Goal: Information Seeking & Learning: Learn about a topic

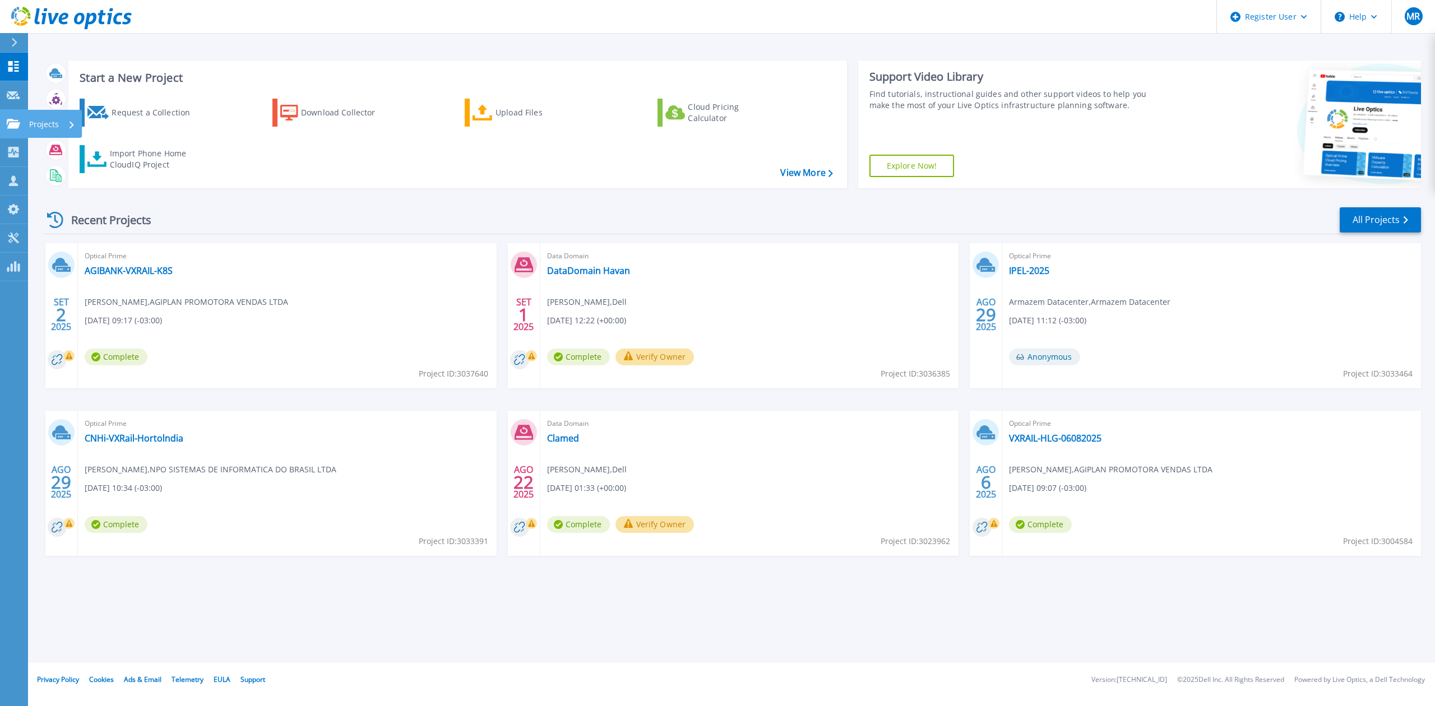
click at [31, 117] on p "Projects" at bounding box center [44, 124] width 30 height 29
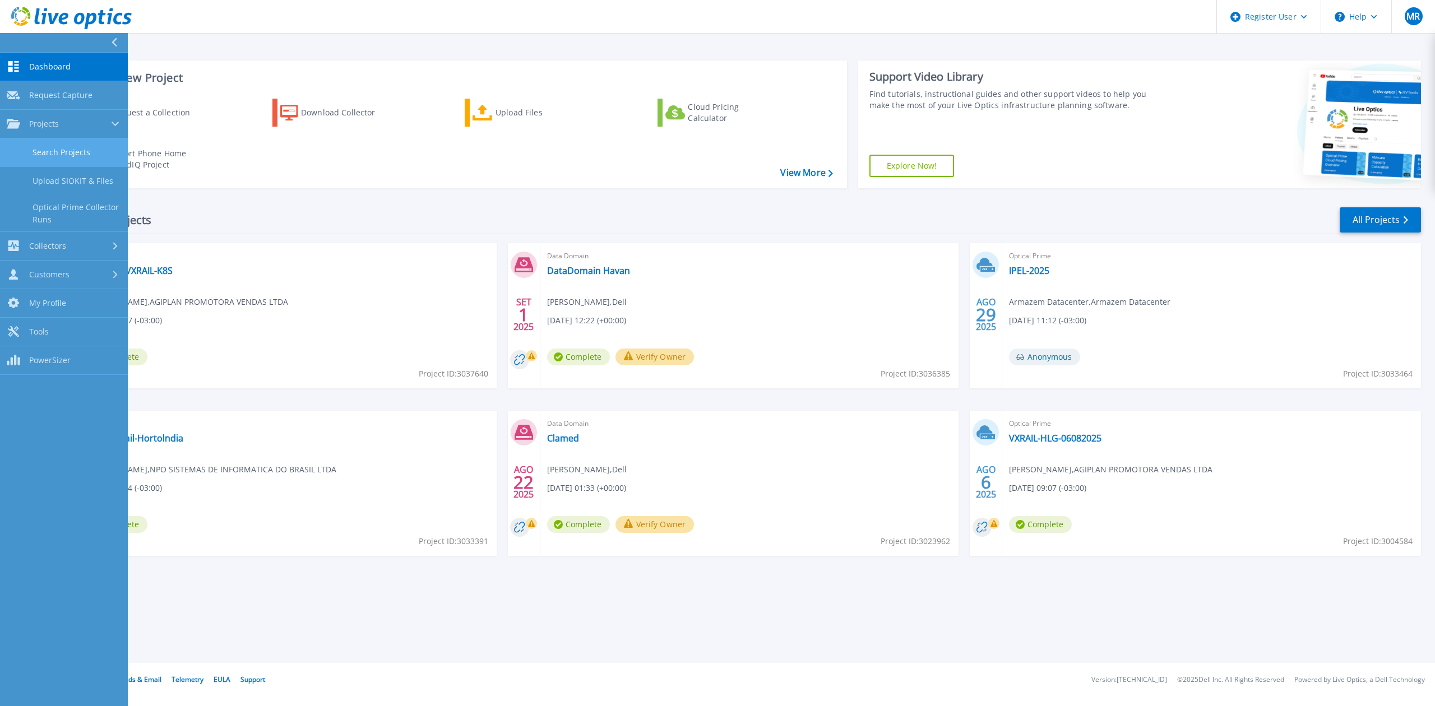
click at [84, 154] on link "Search Projects" at bounding box center [64, 152] width 128 height 29
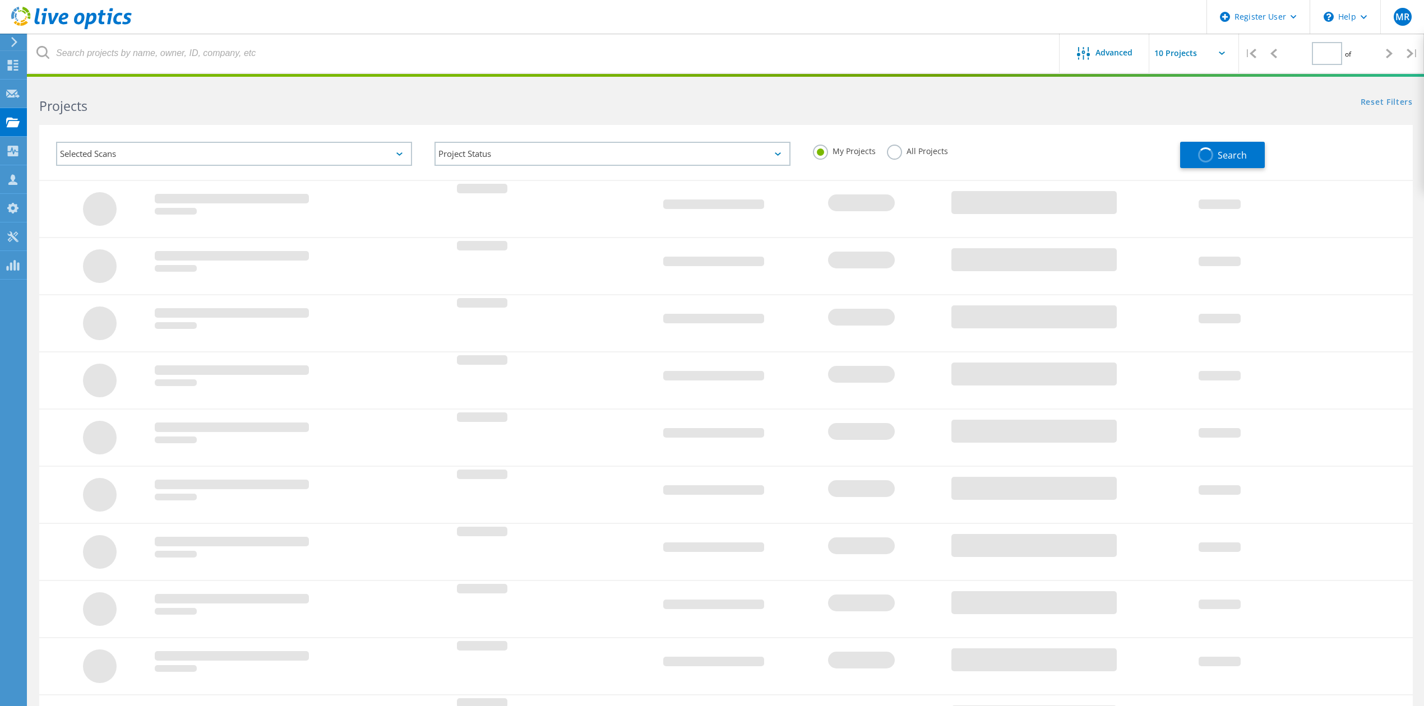
type input "1"
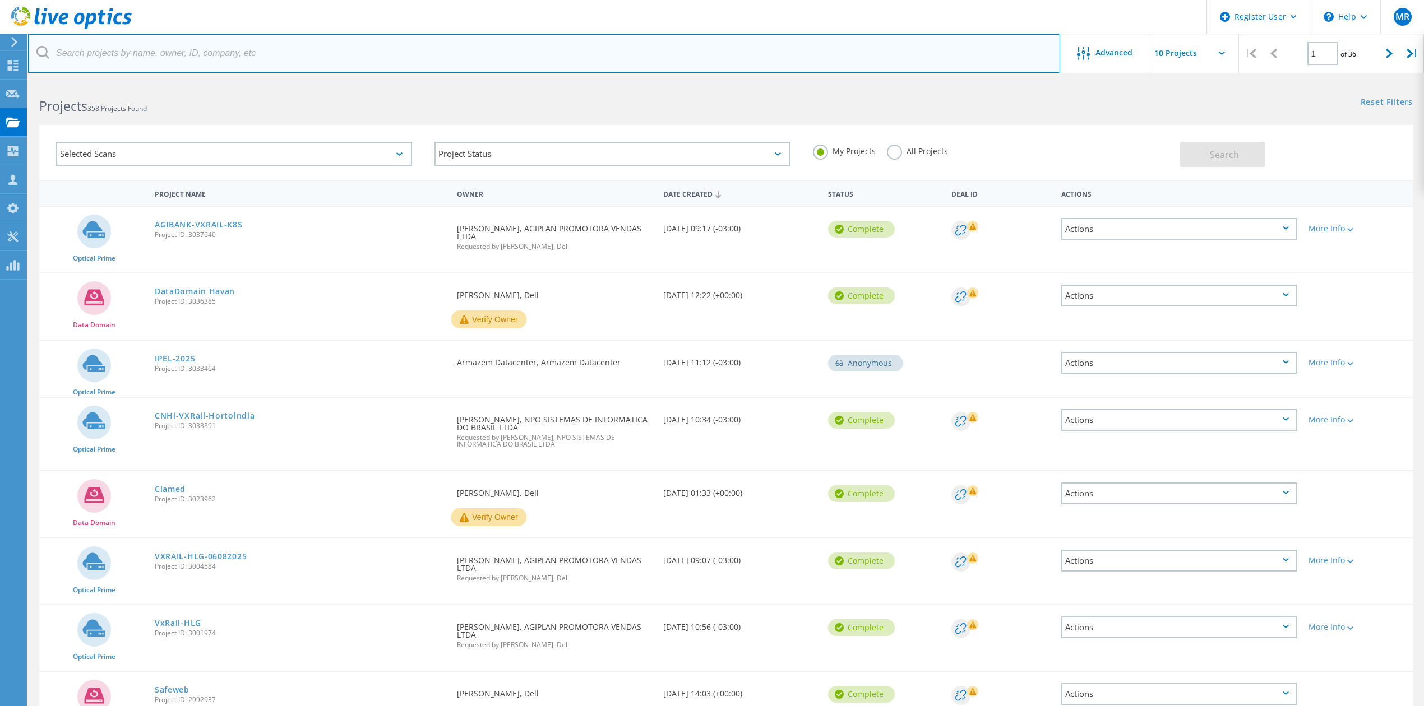
click at [407, 61] on input "text" at bounding box center [544, 53] width 1032 height 39
type input "intelbras"
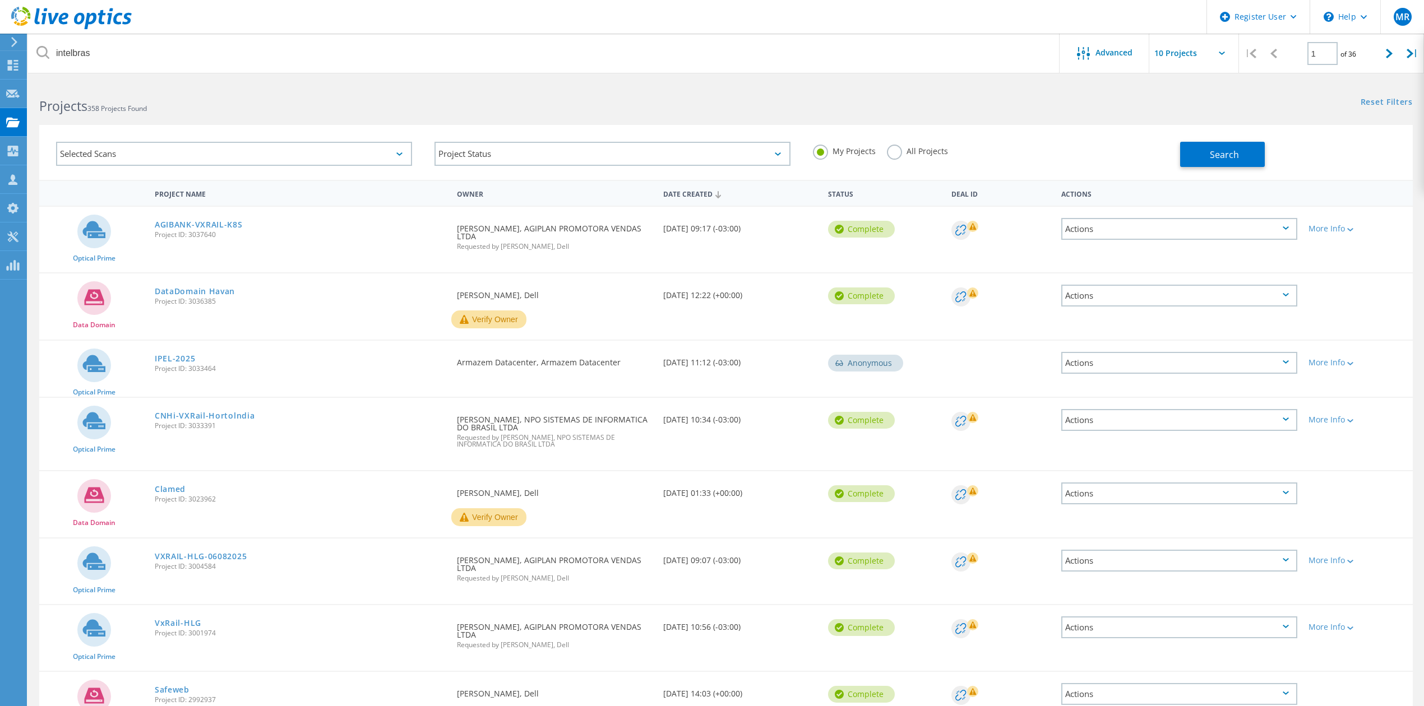
click at [927, 149] on label "All Projects" at bounding box center [917, 150] width 61 height 11
click at [0, 0] on input "All Projects" at bounding box center [0, 0] width 0 height 0
click at [1191, 150] on button "Search" at bounding box center [1222, 154] width 85 height 25
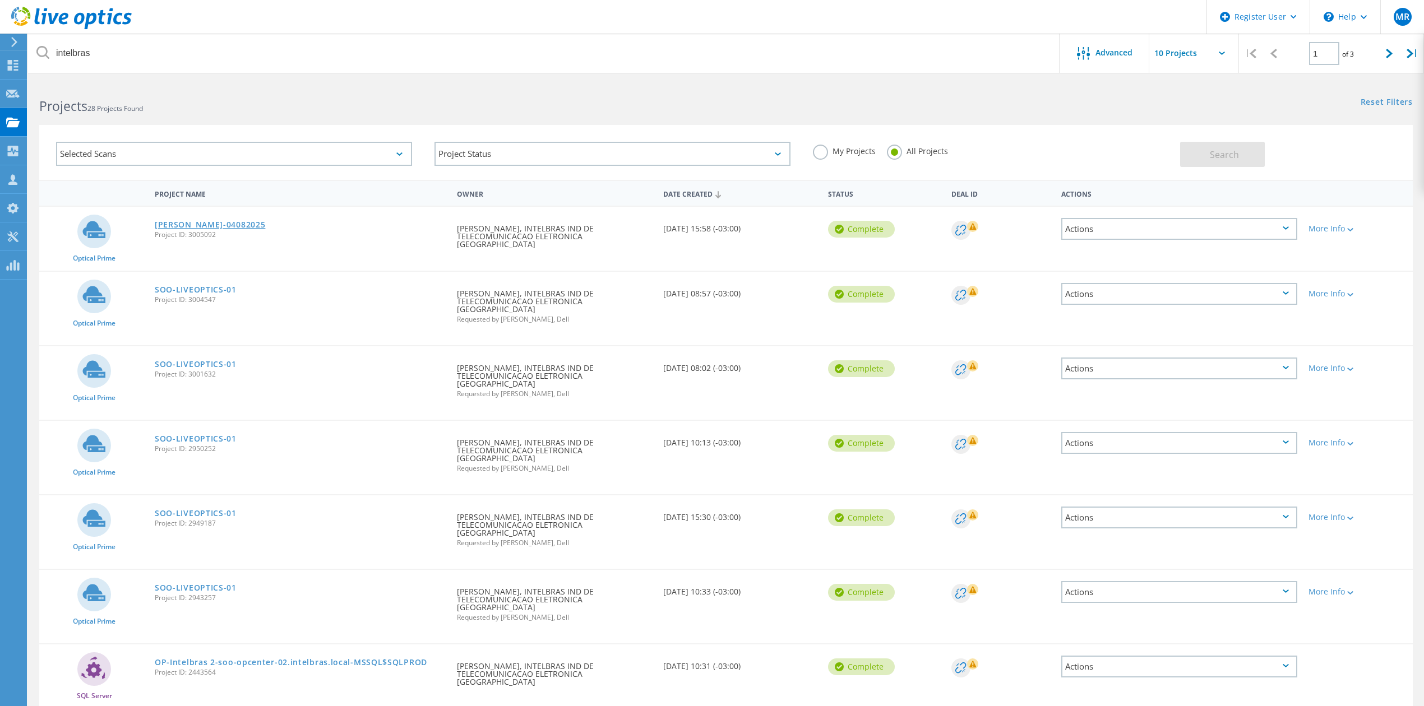
click at [209, 223] on link "[PERSON_NAME]-04082025" at bounding box center [210, 225] width 110 height 8
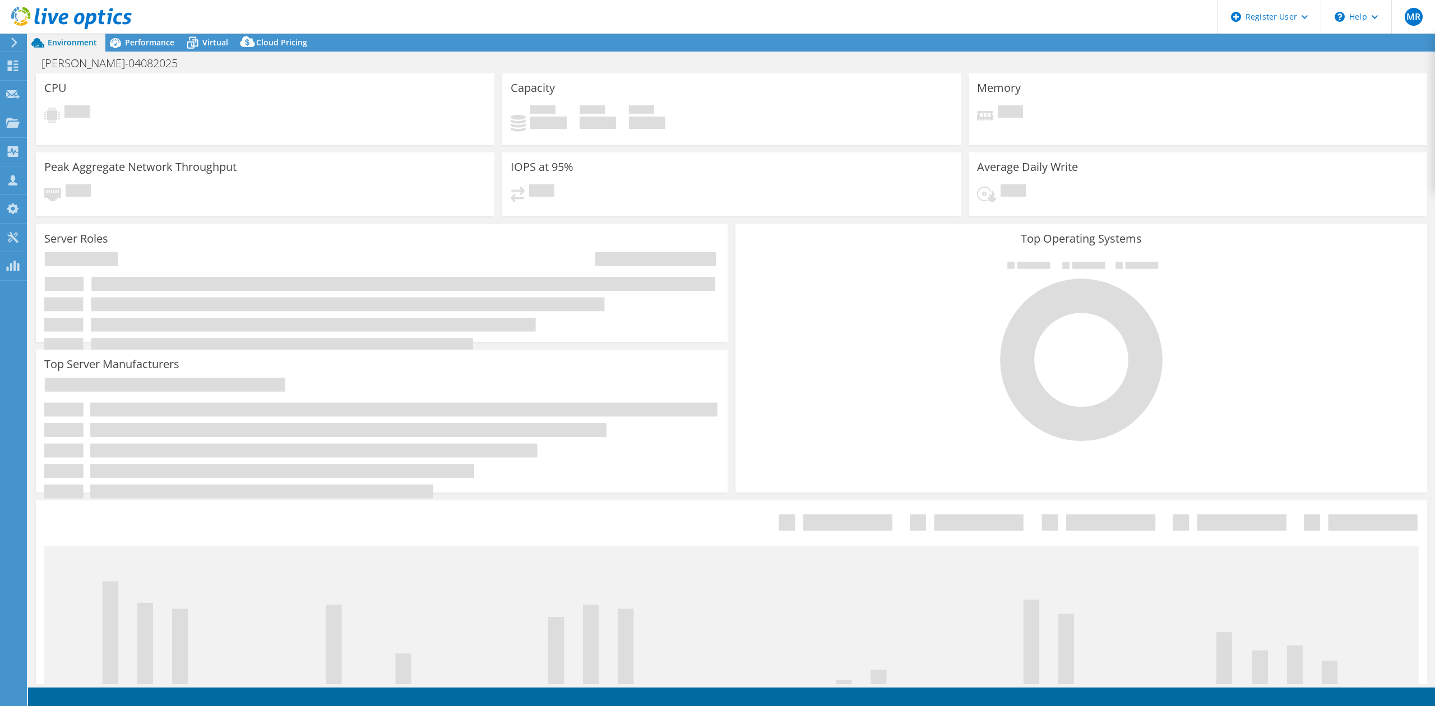
select select "SouthAmerica"
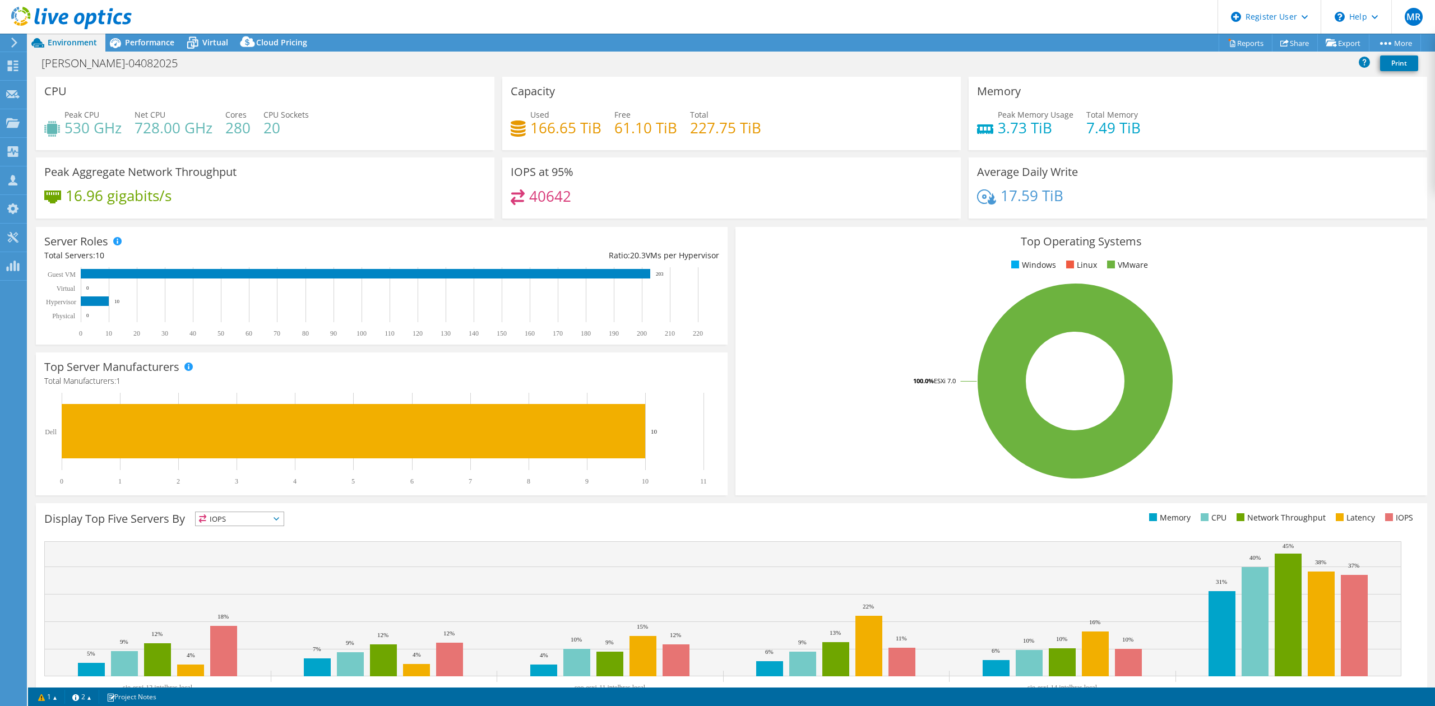
click at [556, 193] on h4 "40642" at bounding box center [550, 196] width 42 height 12
click at [222, 43] on span "Virtual" at bounding box center [215, 42] width 26 height 11
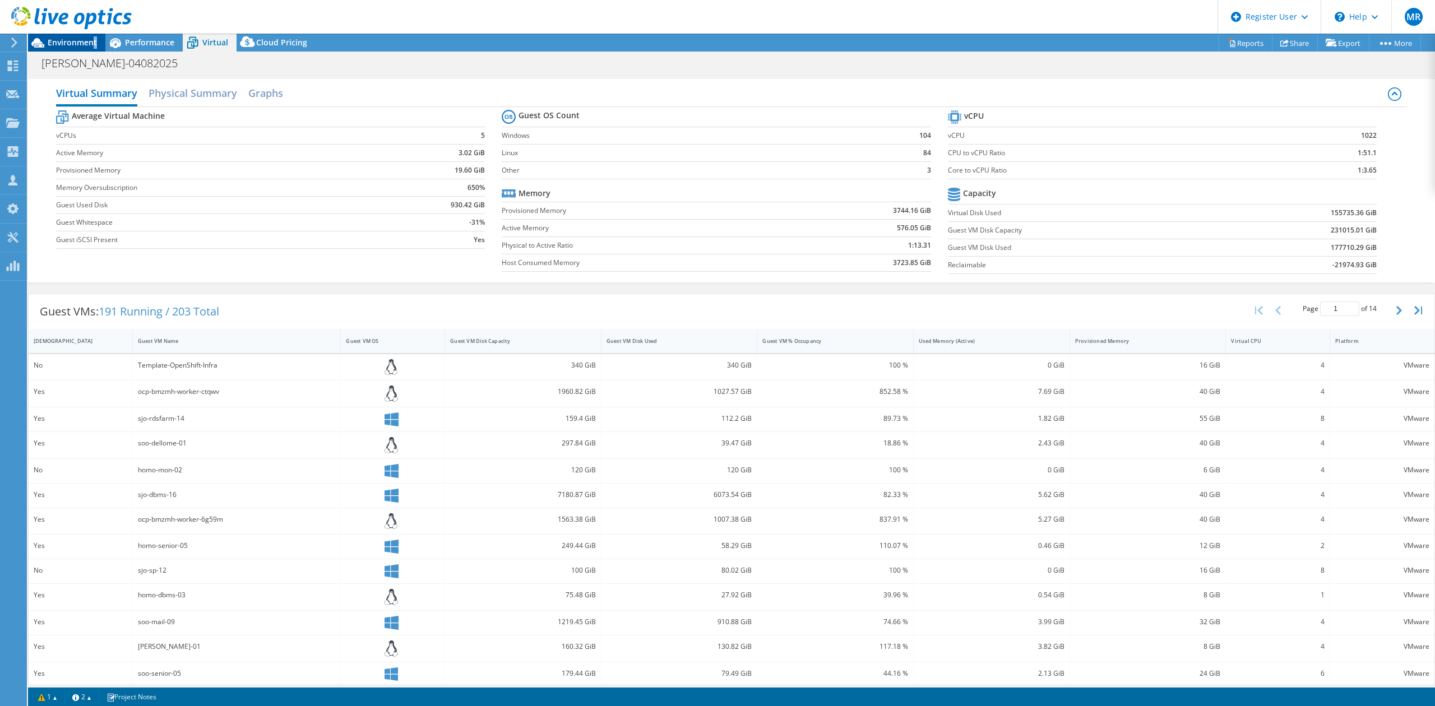
click at [95, 40] on span "Environment" at bounding box center [72, 42] width 49 height 11
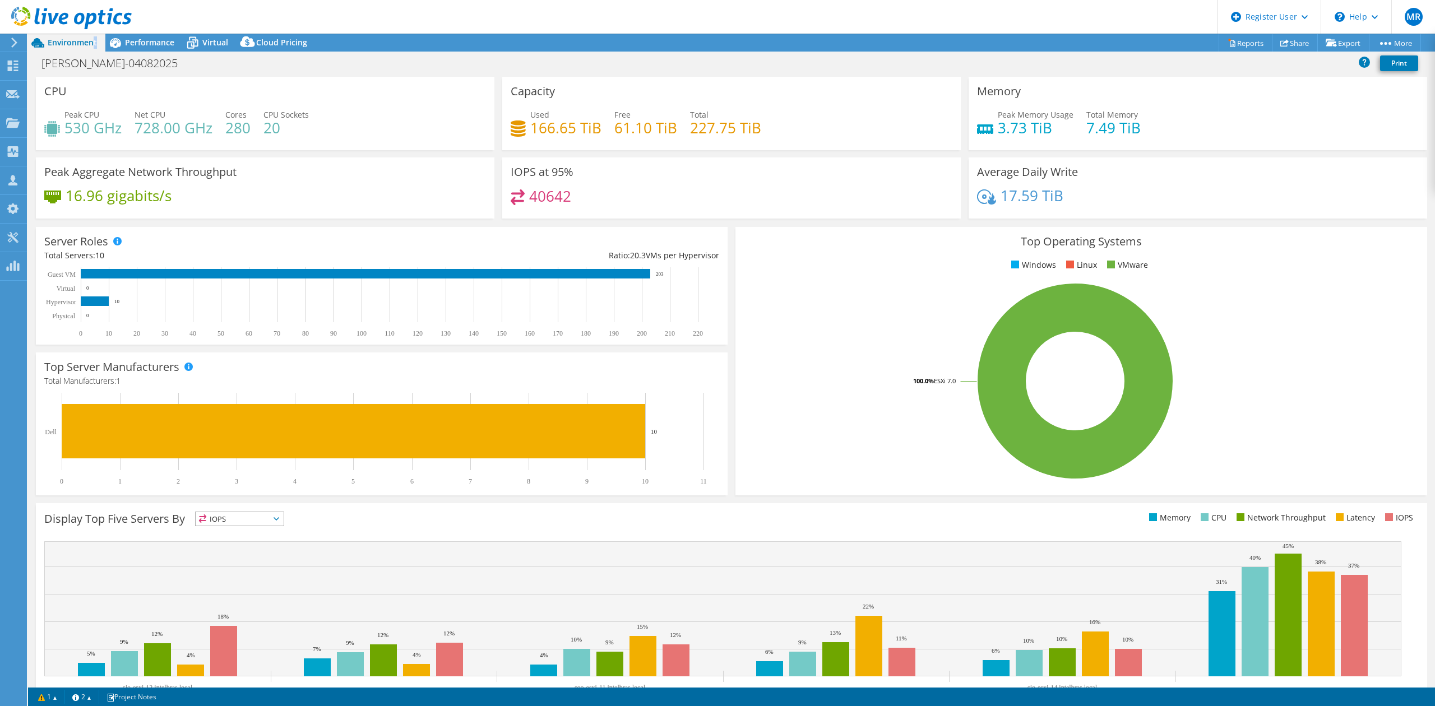
click at [144, 33] on header "MR Dell User [PERSON_NAME] [PERSON_NAME][EMAIL_ADDRESS][DOMAIN_NAME] Dell My Pr…" at bounding box center [717, 17] width 1435 height 34
click at [149, 41] on span "Performance" at bounding box center [149, 42] width 49 height 11
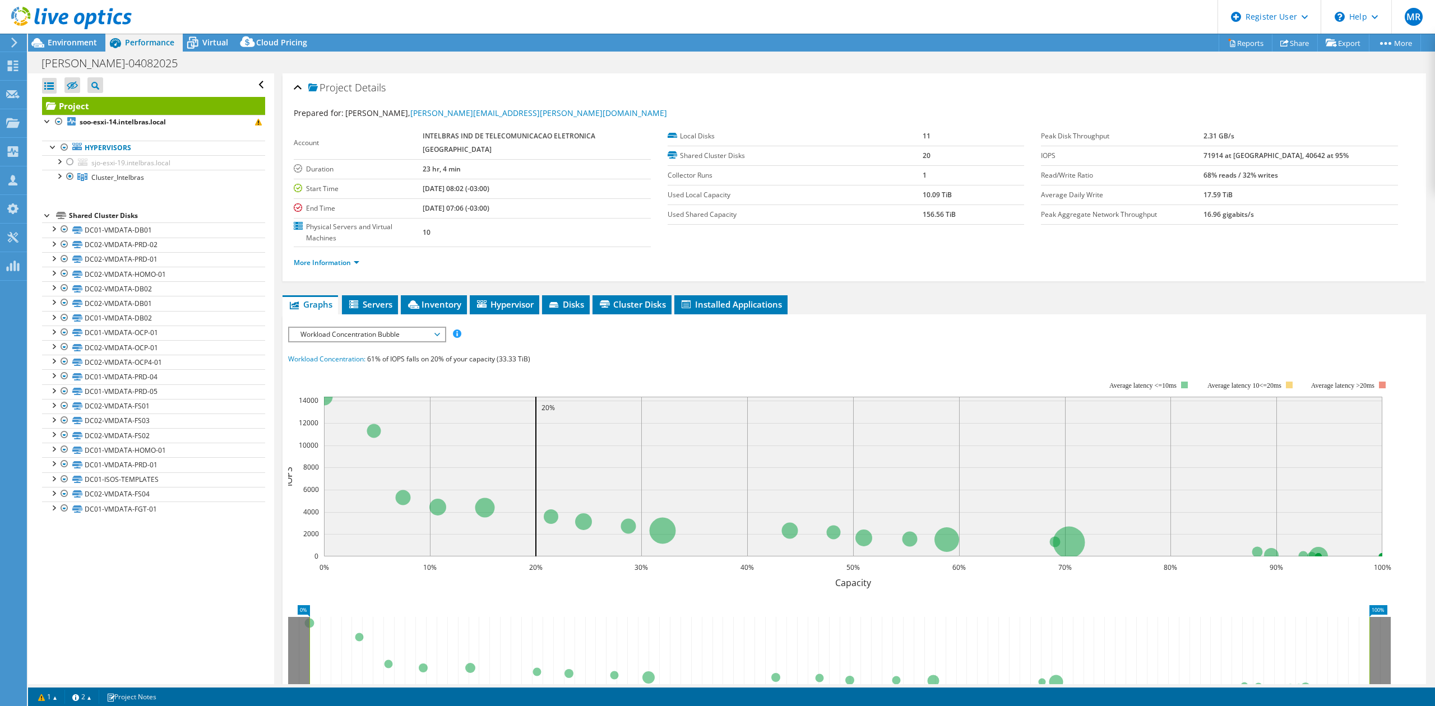
click at [1244, 156] on b "71914 at [GEOGRAPHIC_DATA], 40642 at 95%" at bounding box center [1276, 156] width 145 height 10
click at [316, 258] on link "More Information" at bounding box center [327, 263] width 66 height 10
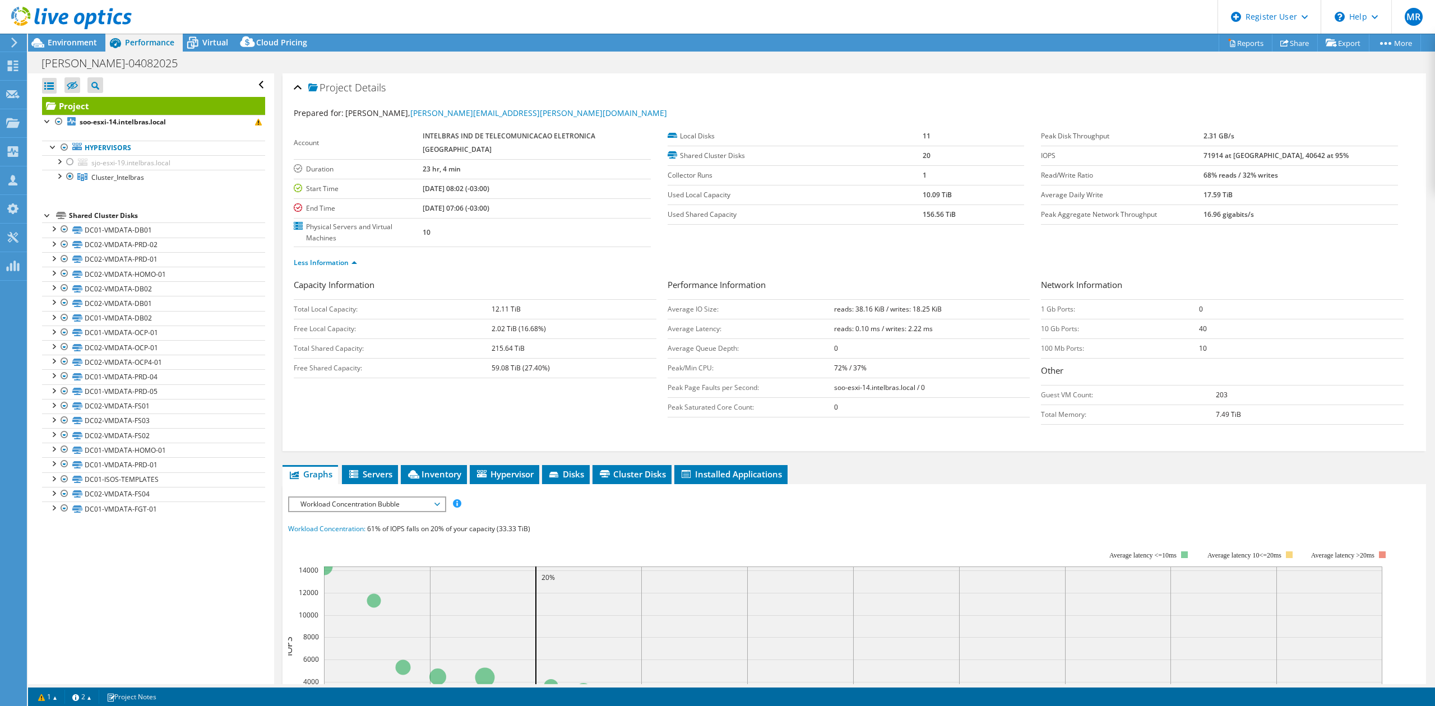
click at [907, 324] on b "reads: 0.10 ms / writes: 2.22 ms" at bounding box center [883, 329] width 99 height 10
click at [835, 383] on b "soo-esxi-14.intelbras.local / 0" at bounding box center [879, 388] width 91 height 10
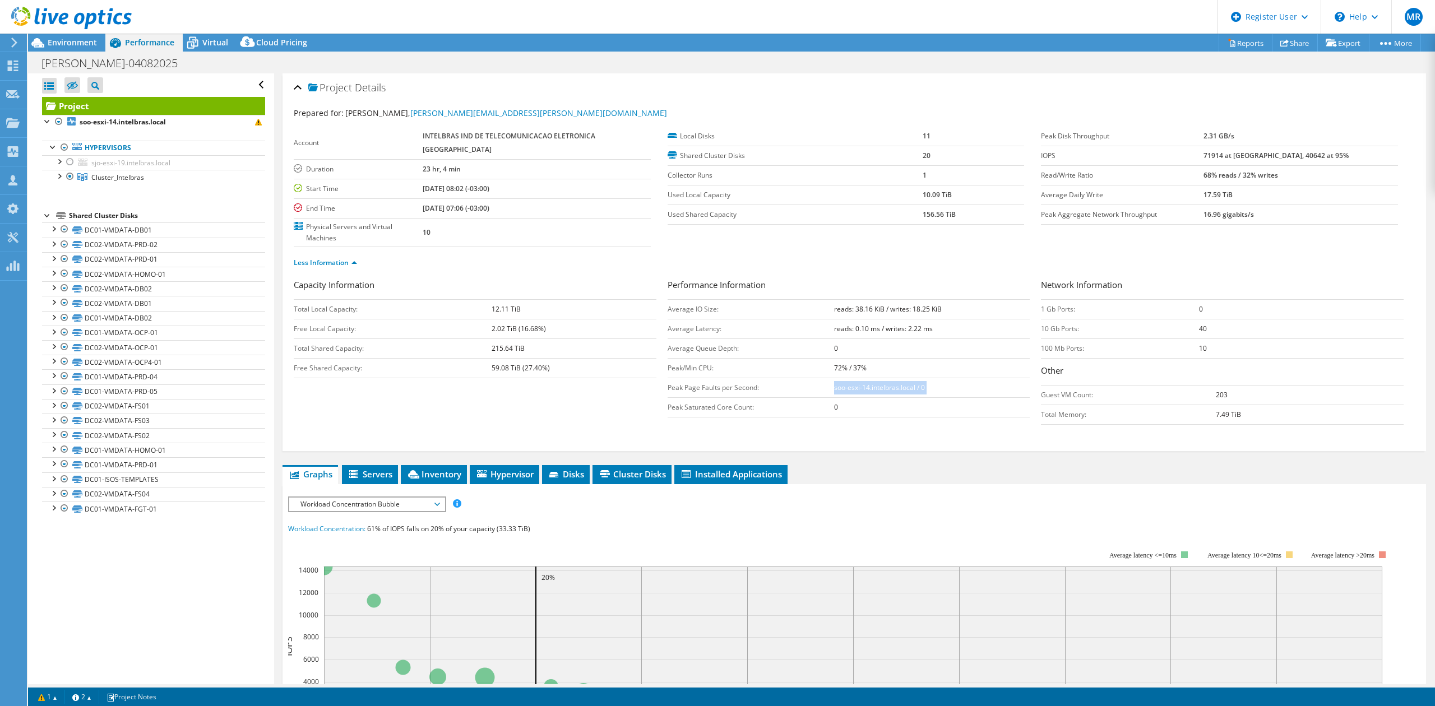
click at [835, 383] on b "soo-esxi-14.intelbras.local / 0" at bounding box center [879, 388] width 91 height 10
click at [861, 383] on b "soo-esxi-14.intelbras.local / 0" at bounding box center [879, 388] width 91 height 10
click at [411, 498] on span "Workload Concentration Bubble" at bounding box center [367, 504] width 144 height 13
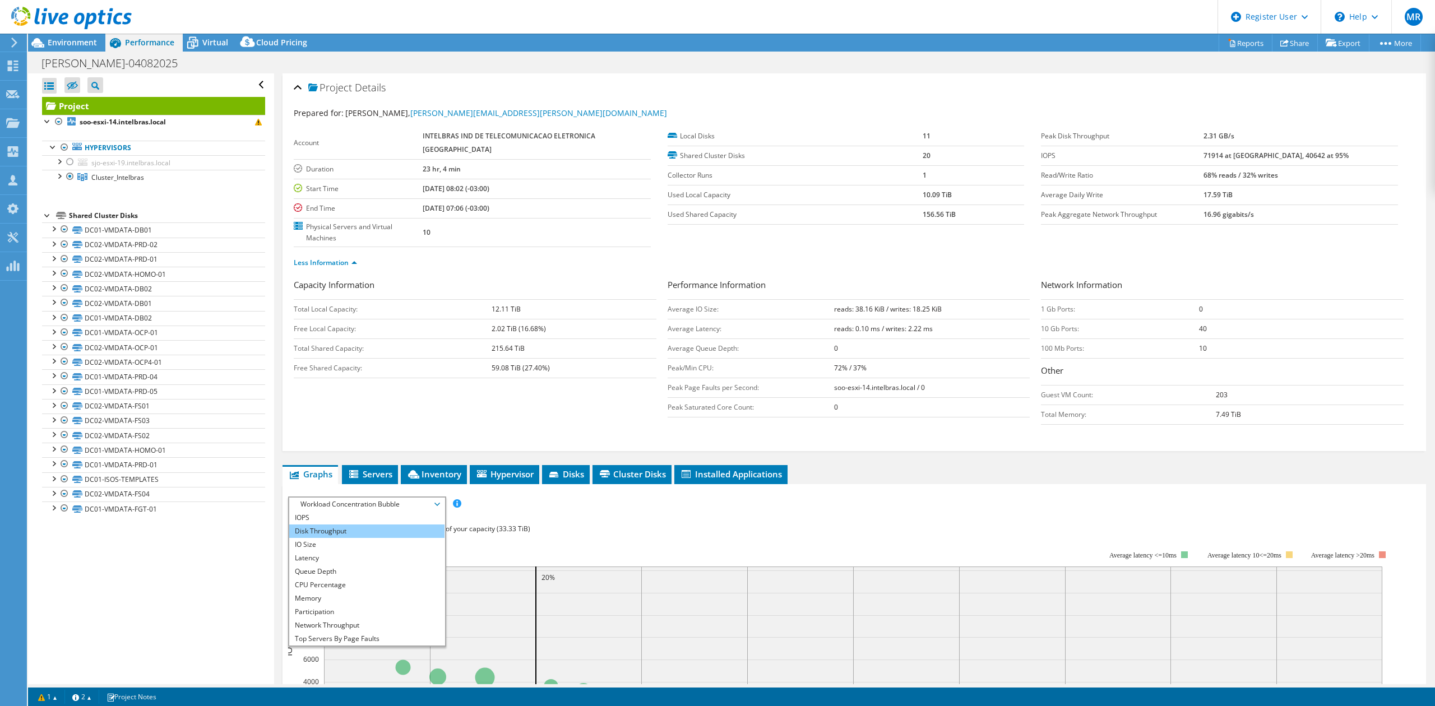
click at [386, 525] on li "Disk Throughput" at bounding box center [366, 531] width 155 height 13
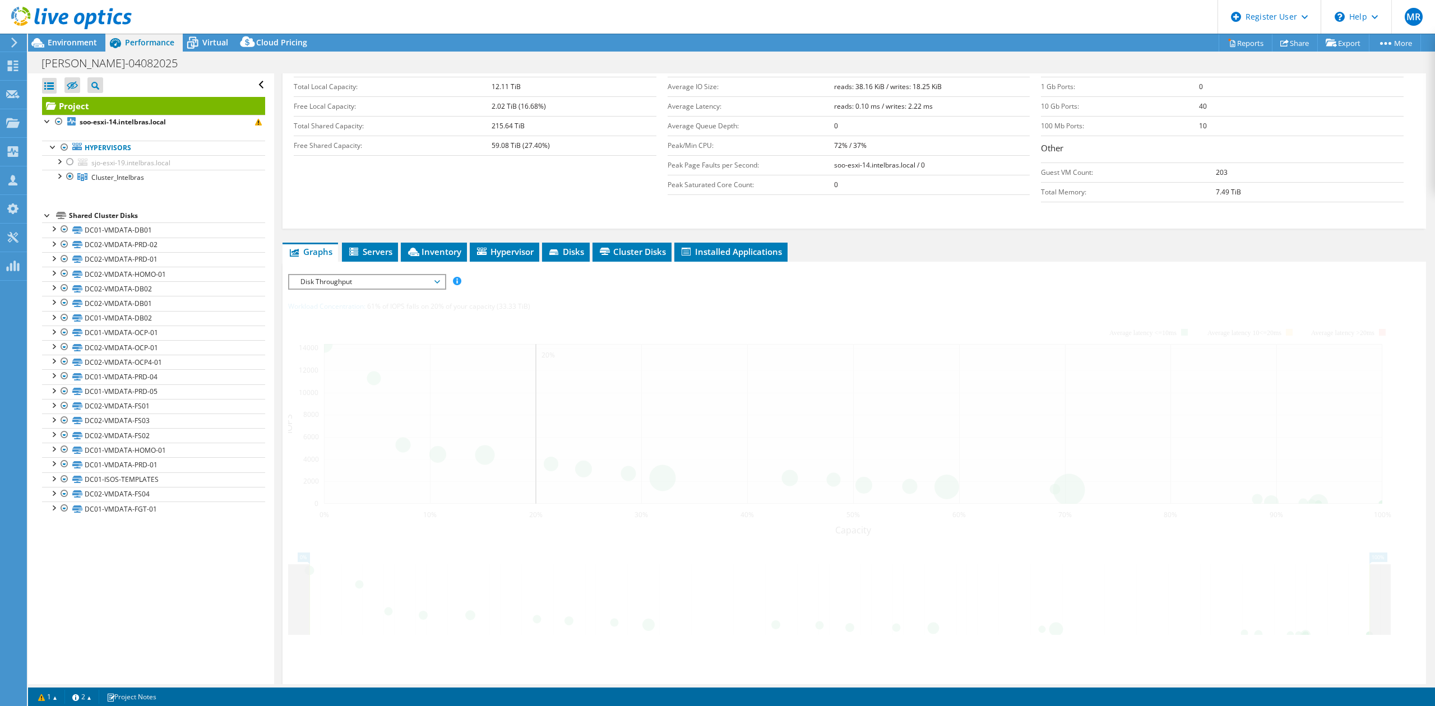
scroll to position [224, 0]
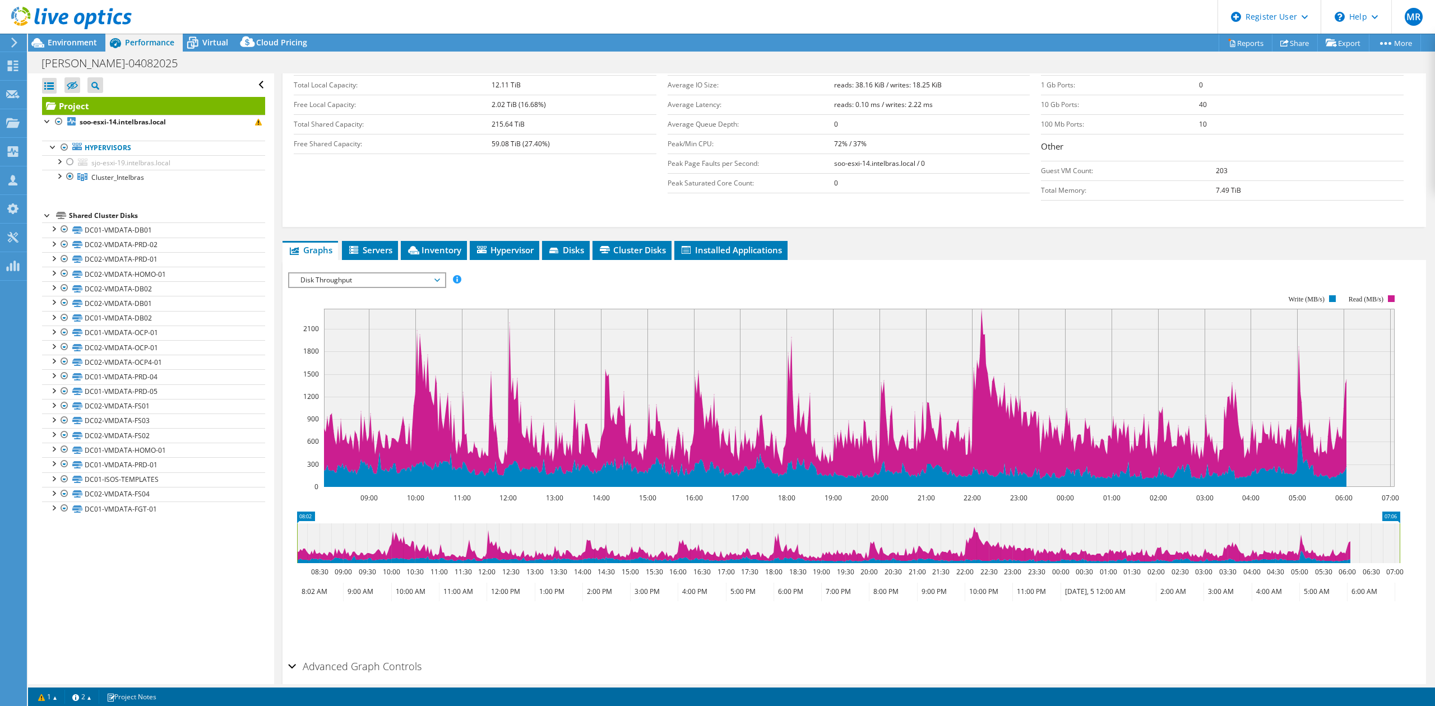
click at [412, 274] on span "Disk Throughput" at bounding box center [367, 280] width 144 height 13
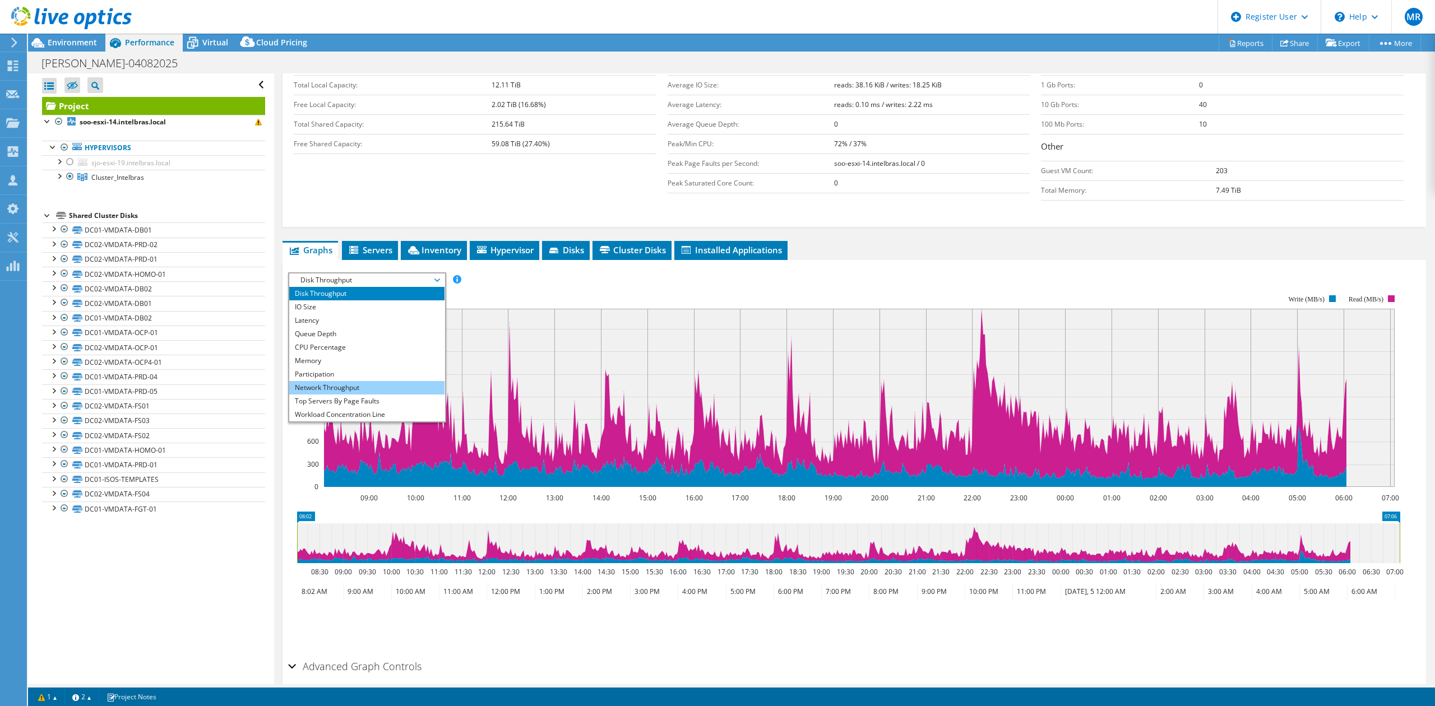
scroll to position [0, 0]
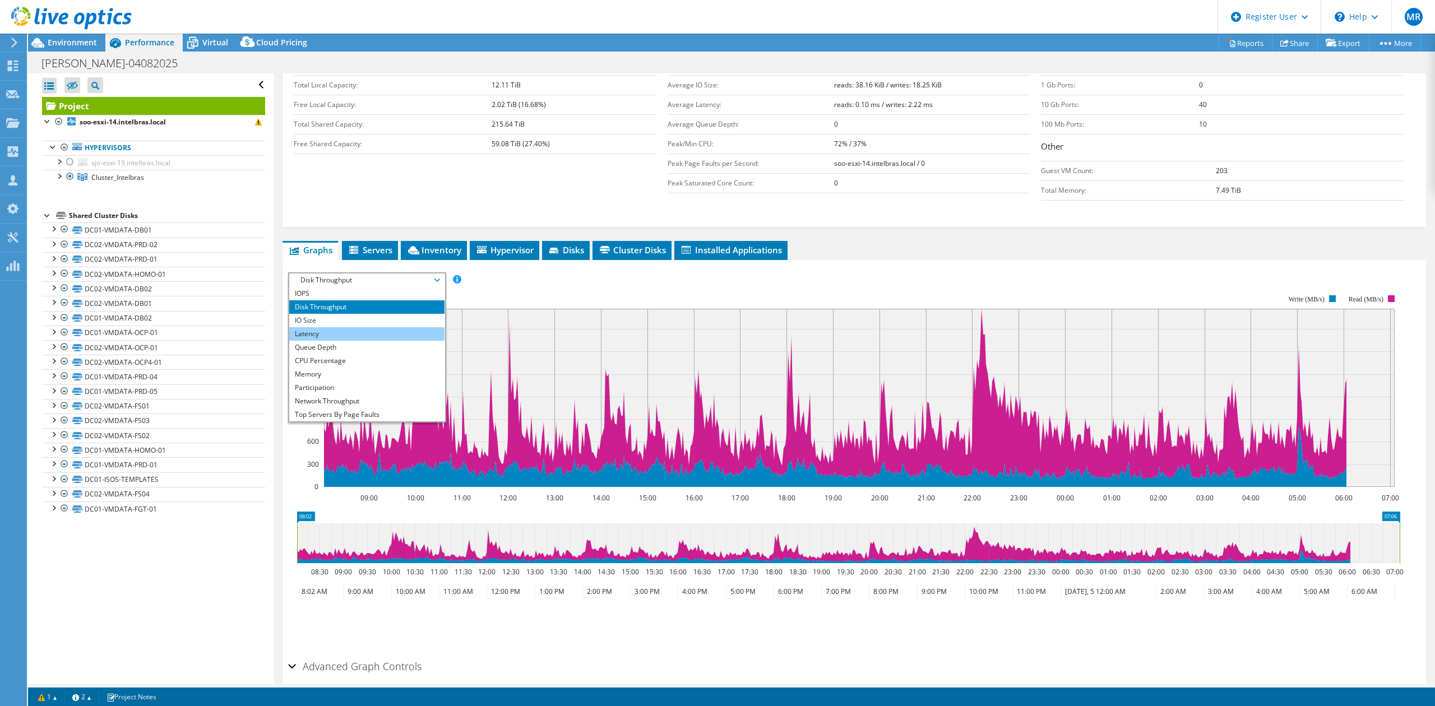
click at [388, 327] on li "Latency" at bounding box center [366, 333] width 155 height 13
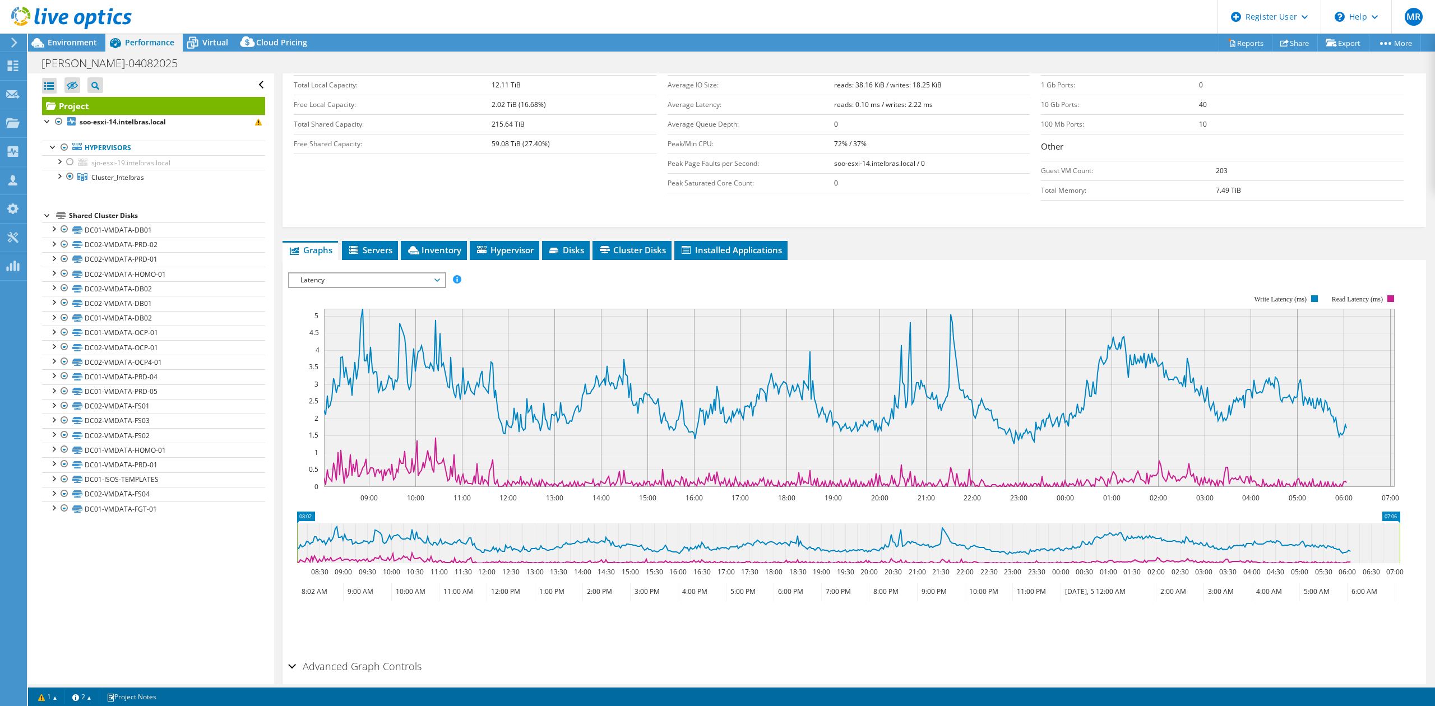
click at [899, 241] on ul "Graphs Servers Inventory Hypervisor Disks Cluster Disks Installed Applications" at bounding box center [855, 250] width 1144 height 19
